Goal: Transaction & Acquisition: Purchase product/service

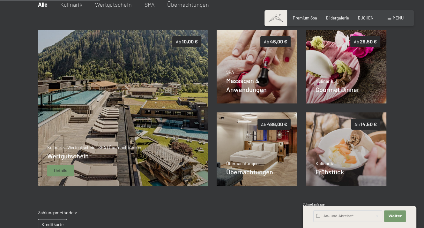
scroll to position [131, 0]
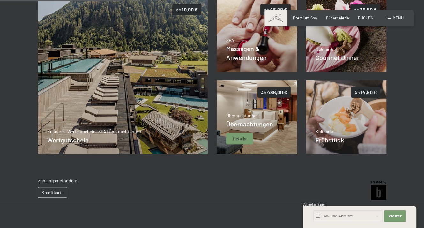
click at [241, 138] on span "Details" at bounding box center [239, 138] width 13 height 6
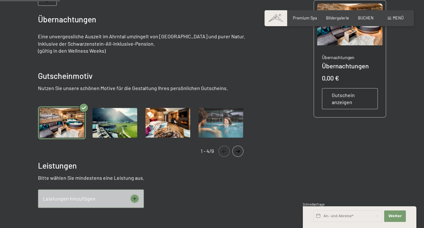
scroll to position [68, 0]
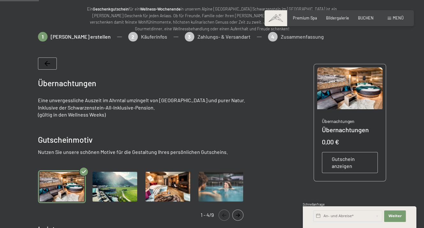
click at [238, 215] on icon "Navigate to next slide" at bounding box center [237, 215] width 11 height 4
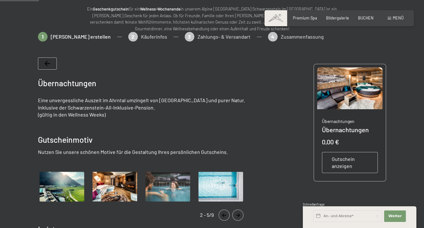
click at [238, 214] on icon "Navigate to next slide" at bounding box center [237, 215] width 11 height 4
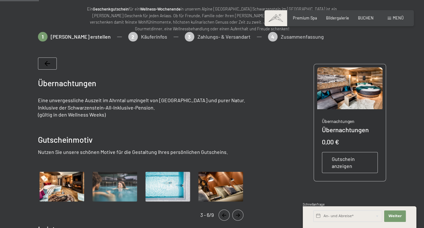
click at [237, 213] on icon "Navigate to next slide" at bounding box center [237, 215] width 11 height 4
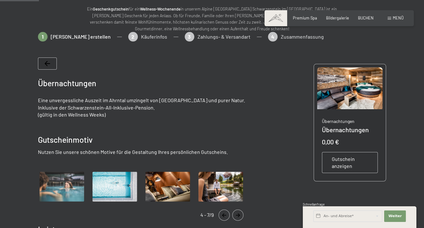
click at [237, 213] on icon "Navigate to next slide" at bounding box center [237, 215] width 11 height 4
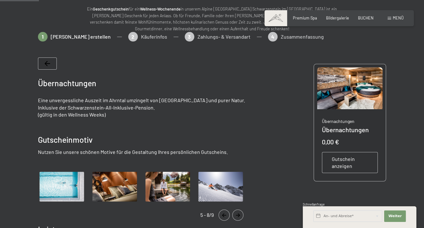
click at [237, 213] on icon "Navigate to next slide" at bounding box center [237, 215] width 11 height 4
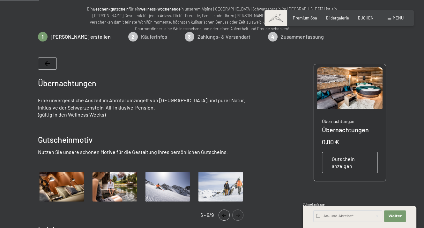
click at [109, 186] on img "Gallery" at bounding box center [115, 186] width 48 height 33
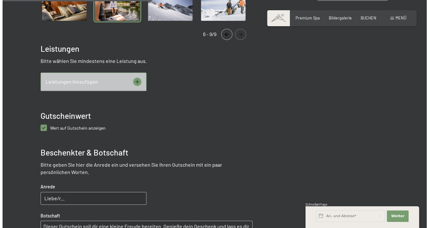
scroll to position [259, 0]
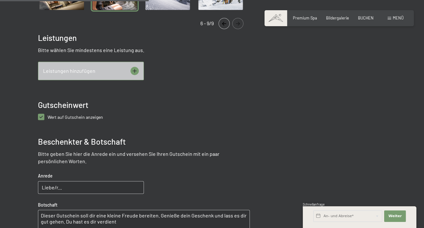
click at [133, 69] on icon at bounding box center [134, 71] width 8 height 8
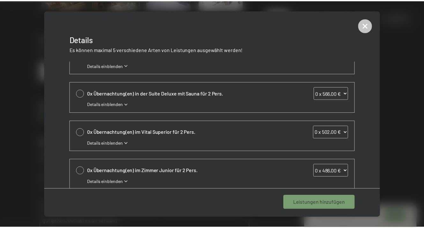
scroll to position [128, 0]
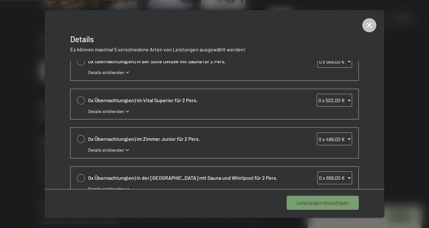
click at [81, 99] on div at bounding box center [81, 100] width 8 height 8
select select "1"
click at [315, 201] on span "1 Leistung hinzufügen" at bounding box center [323, 202] width 49 height 7
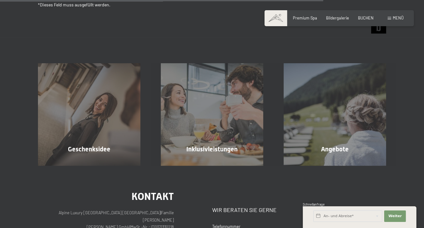
scroll to position [610, 0]
